Goal: Information Seeking & Learning: Learn about a topic

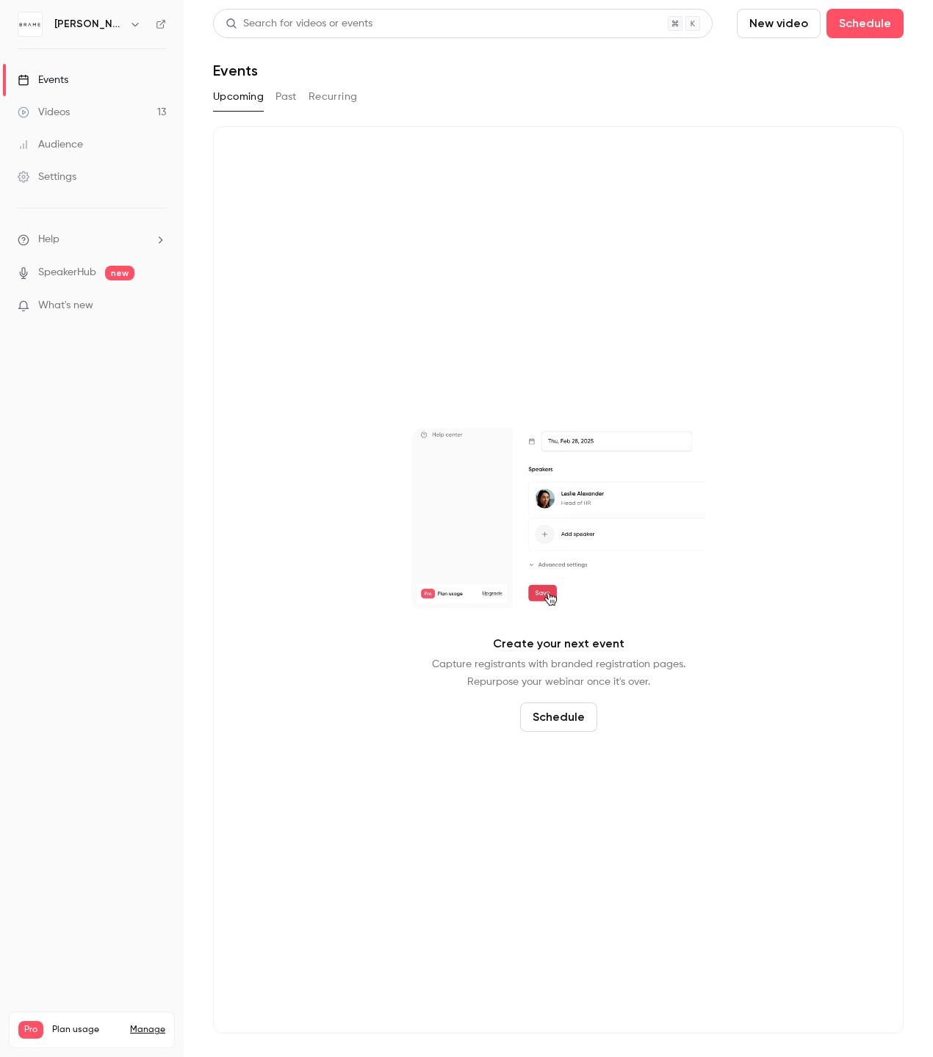
click at [85, 113] on link "Videos 13" at bounding box center [92, 112] width 184 height 32
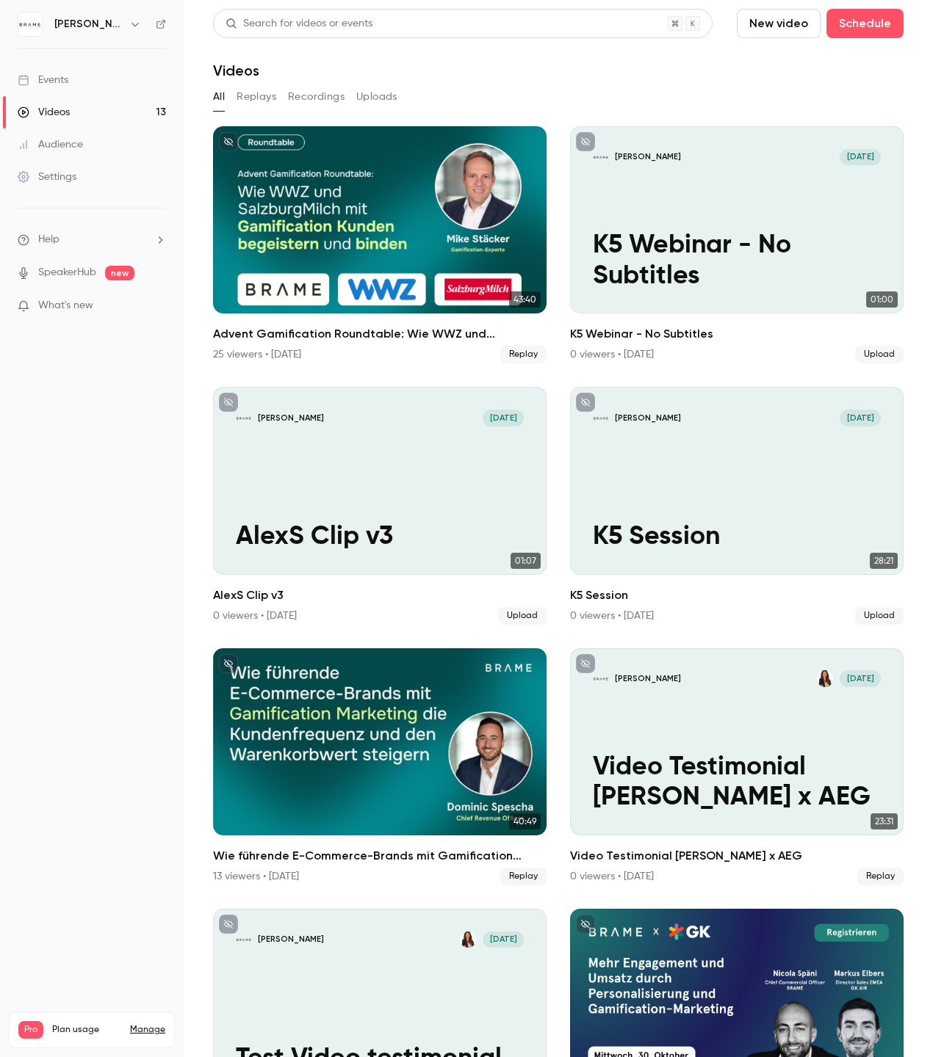
click at [328, 201] on div "Advent Gamification Roundtable: Wie WWZ und SalzburgMilch mit Gamification Kund…" at bounding box center [379, 219] width 333 height 187
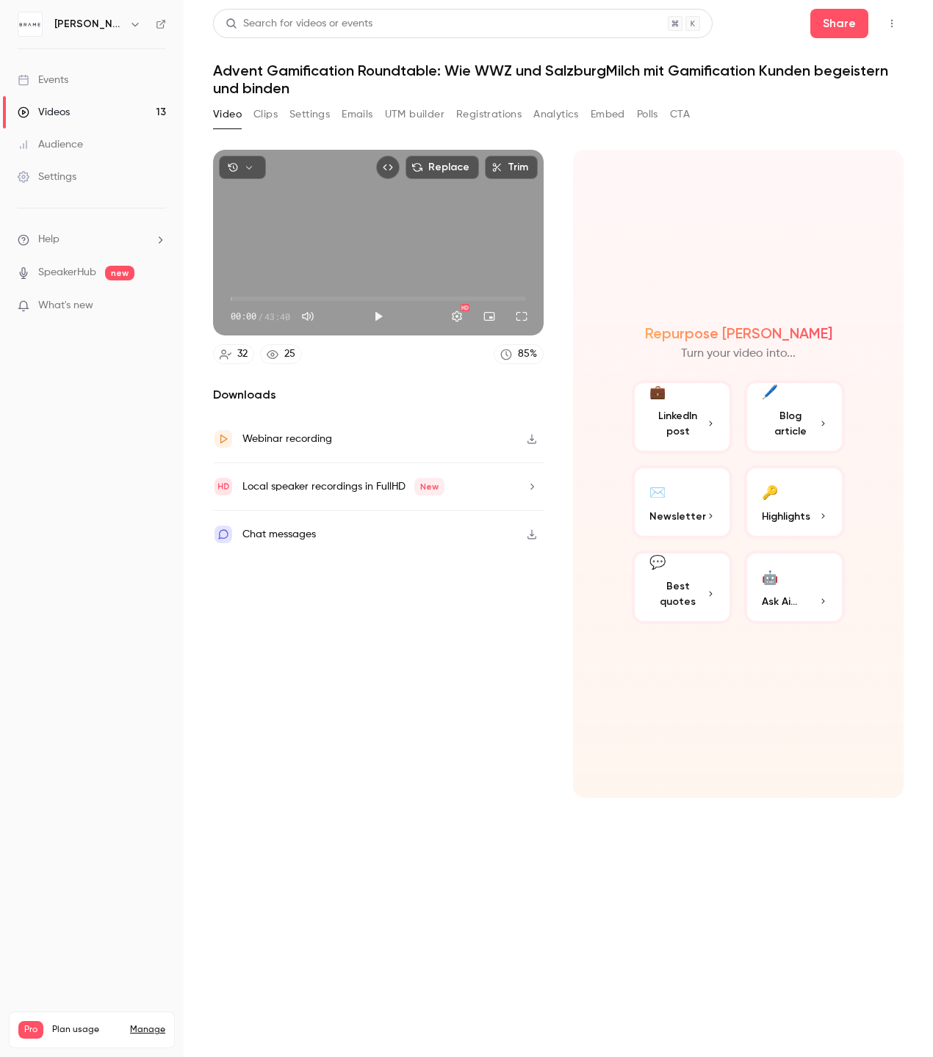
click at [432, 117] on button "UTM builder" at bounding box center [414, 114] width 59 height 23
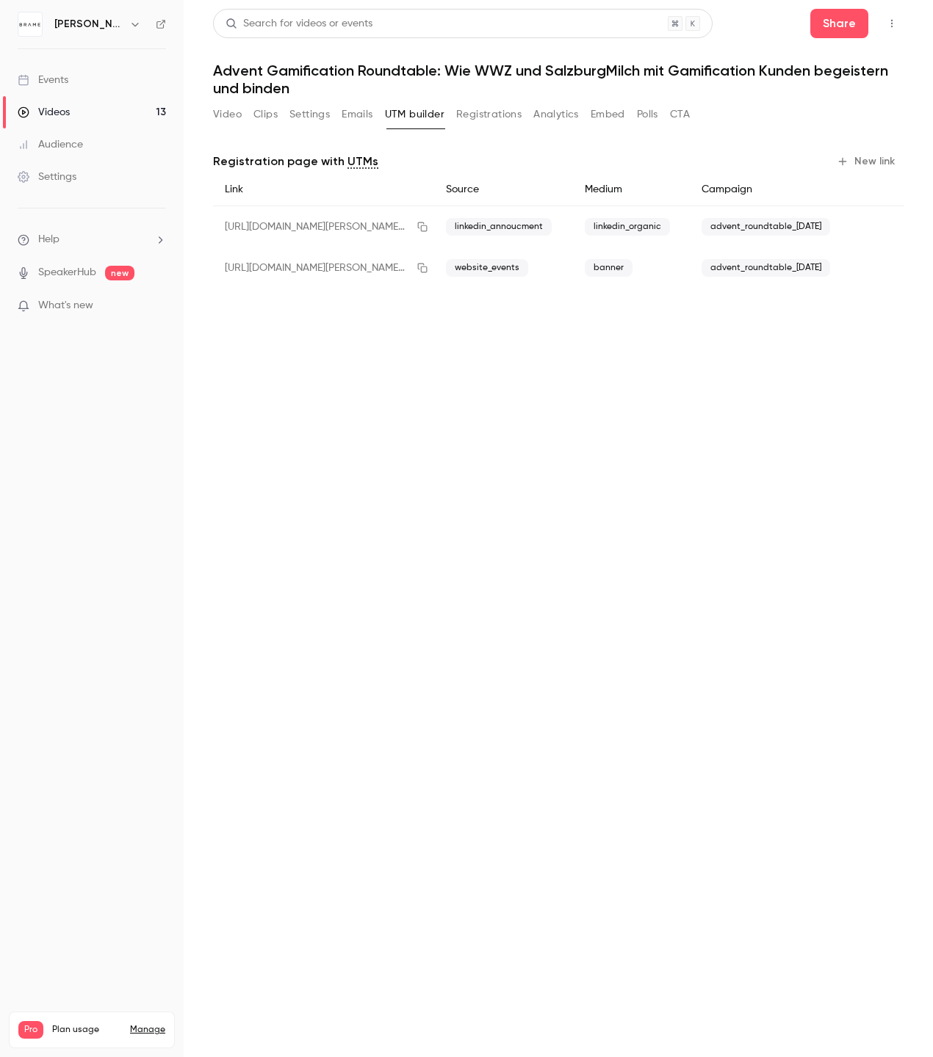
click at [563, 110] on button "Analytics" at bounding box center [556, 114] width 46 height 23
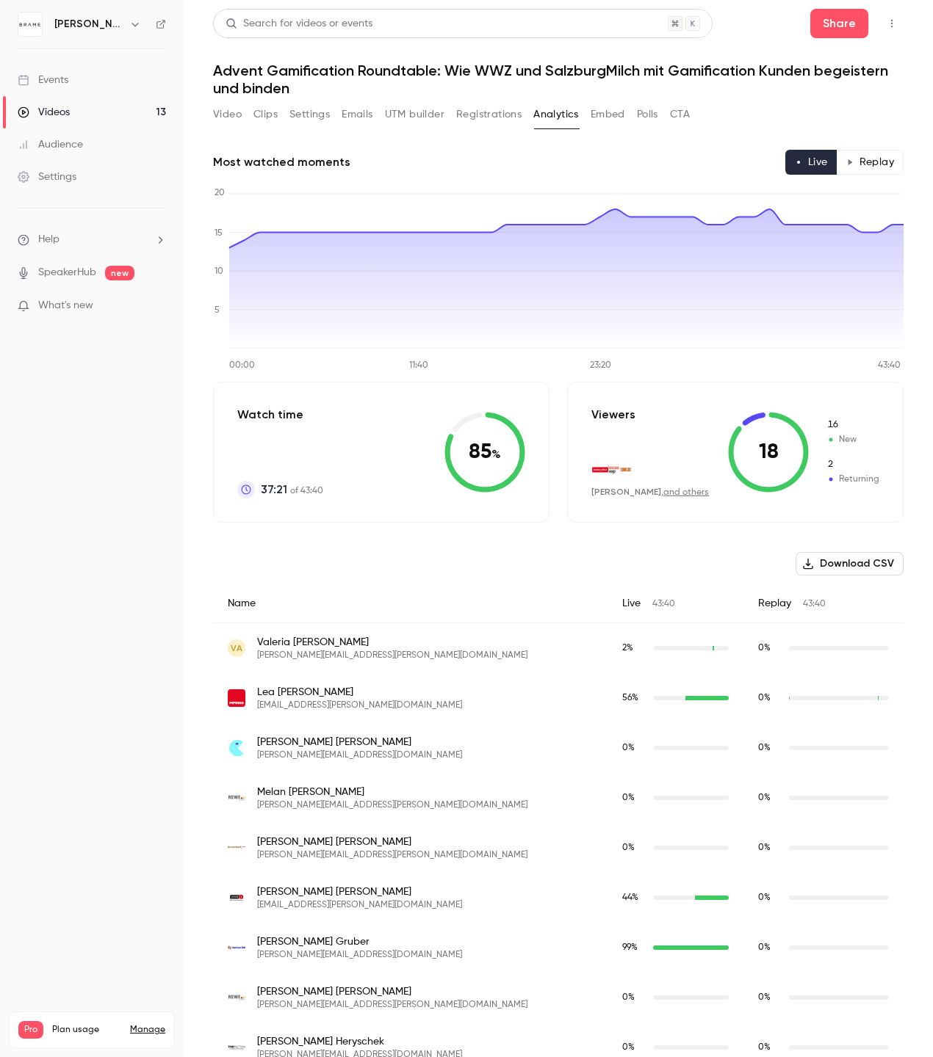
click at [460, 112] on button "Registrations" at bounding box center [488, 114] width 65 height 23
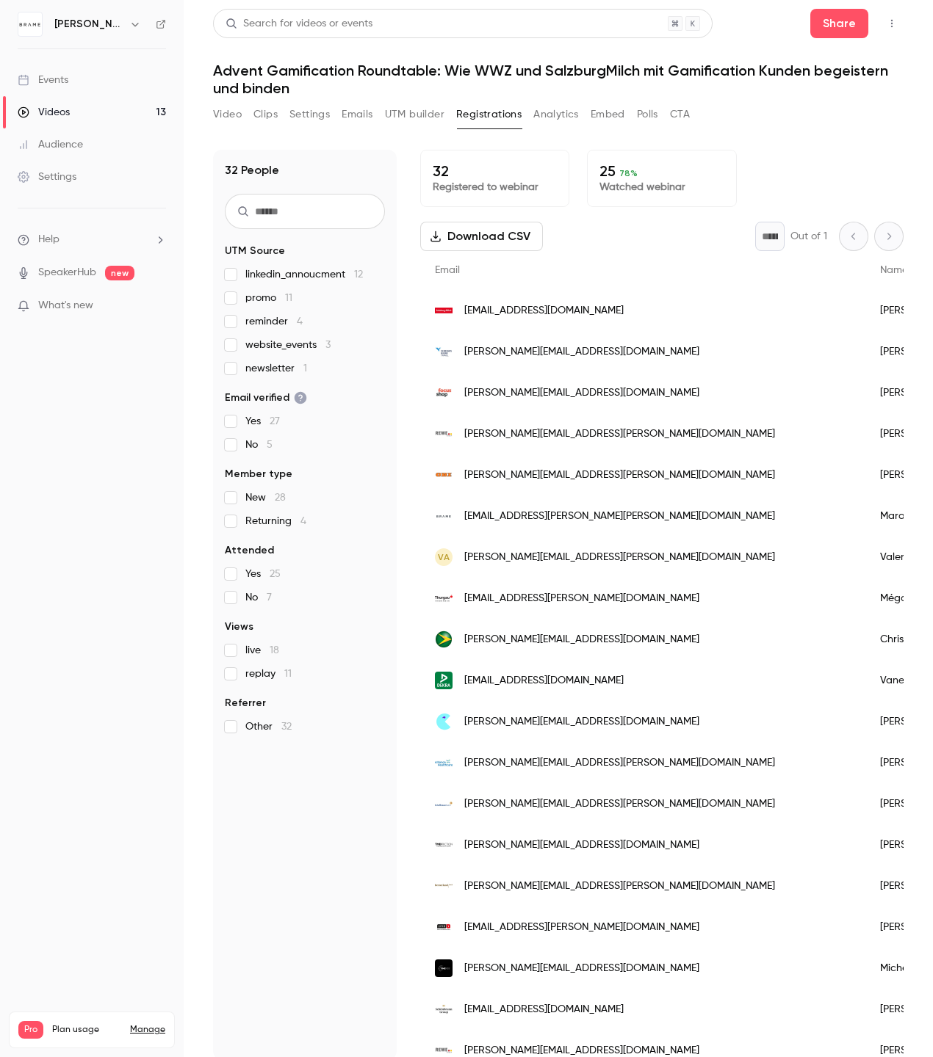
click at [272, 275] on span "linkedin_annoucment 12" at bounding box center [303, 274] width 117 height 15
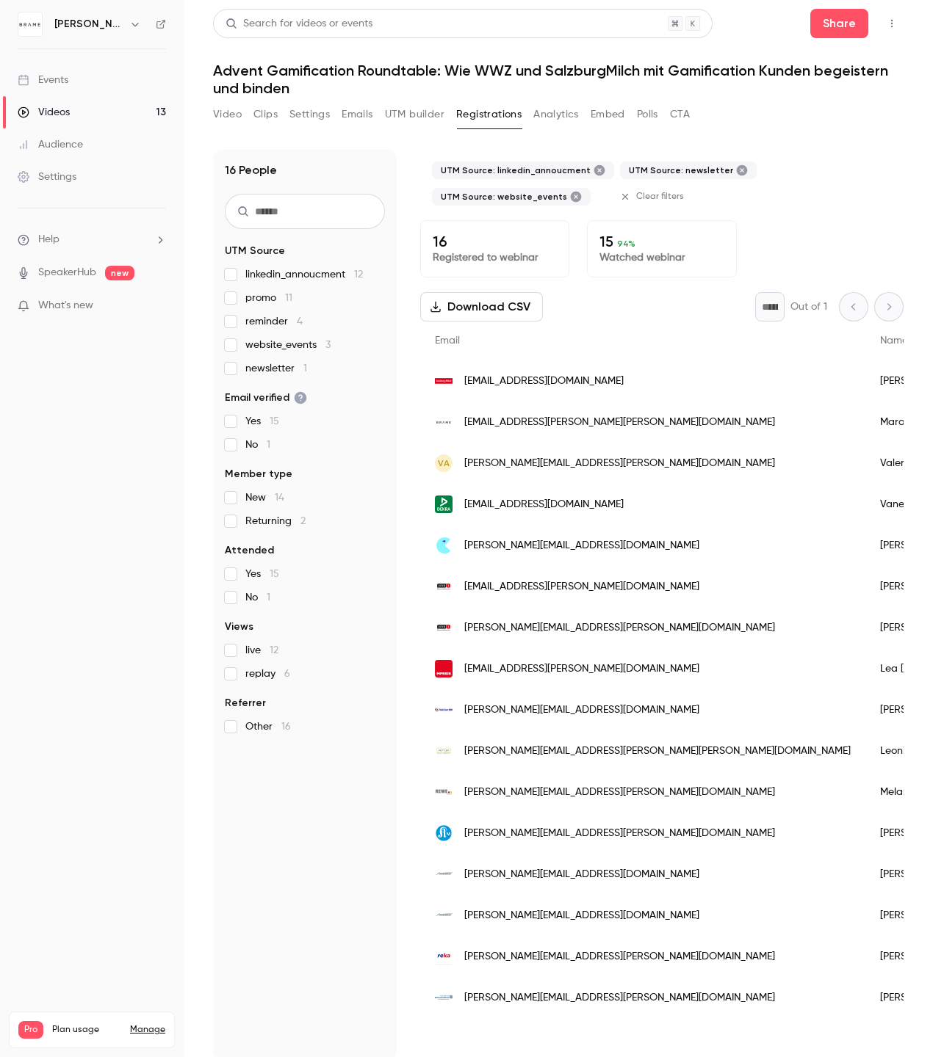
click at [229, 312] on div "linkedin_annoucment 12 promo 11 reminder 4 website_events 3 newsletter 1" at bounding box center [305, 321] width 160 height 109
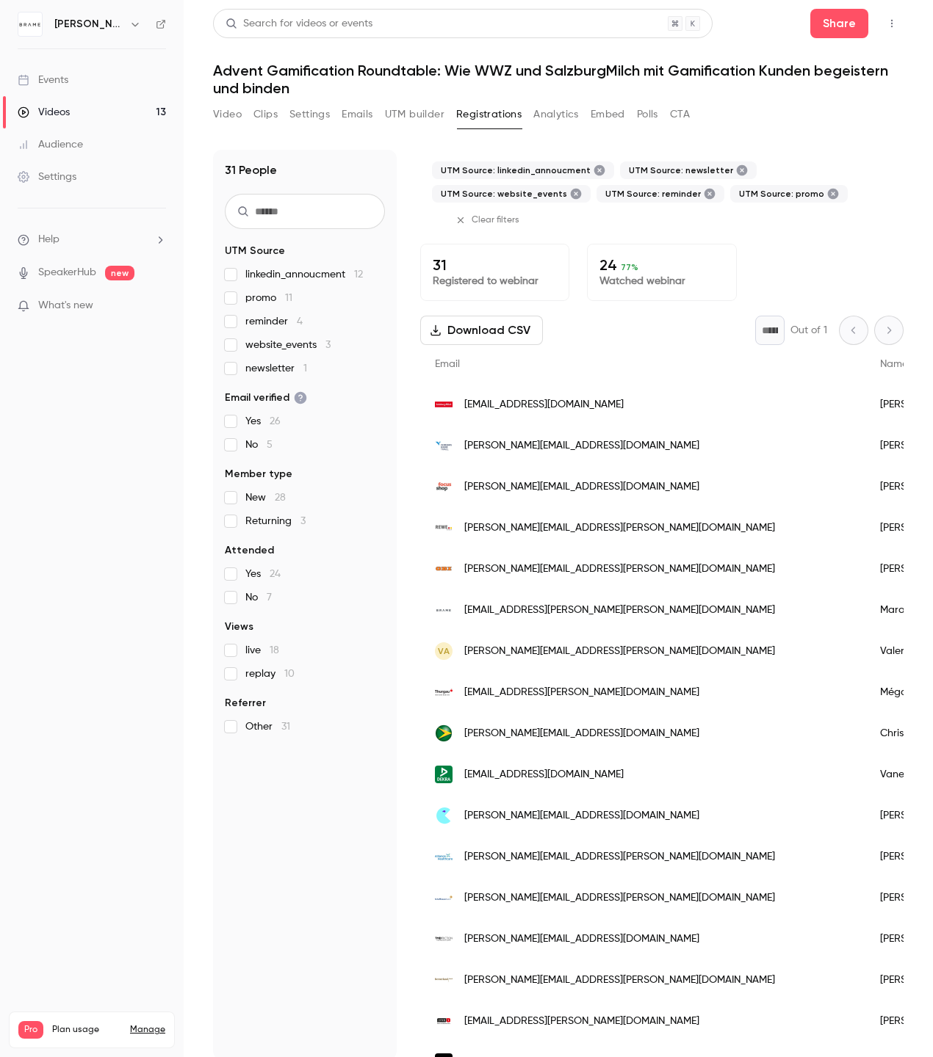
click at [231, 305] on label "promo 11" at bounding box center [305, 298] width 160 height 15
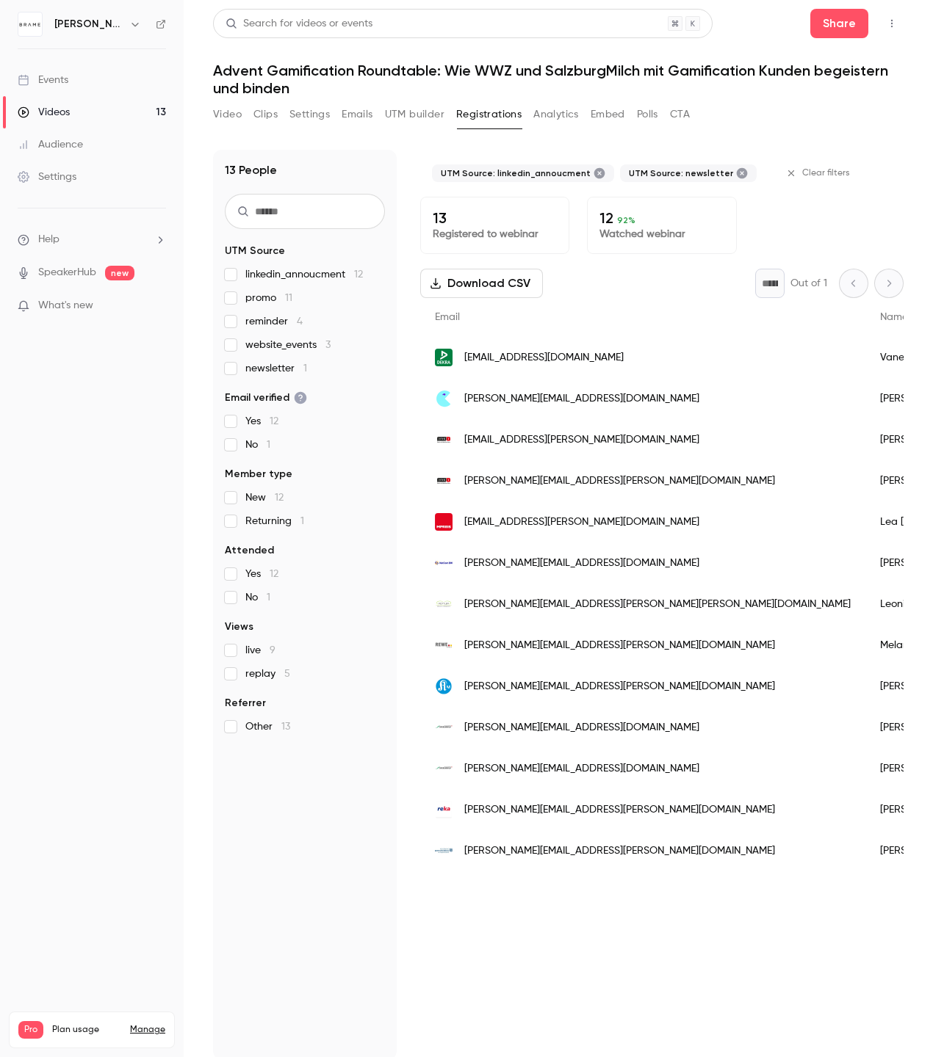
click at [231, 361] on label "newsletter 1" at bounding box center [305, 368] width 160 height 15
